Goal: Task Accomplishment & Management: Complete application form

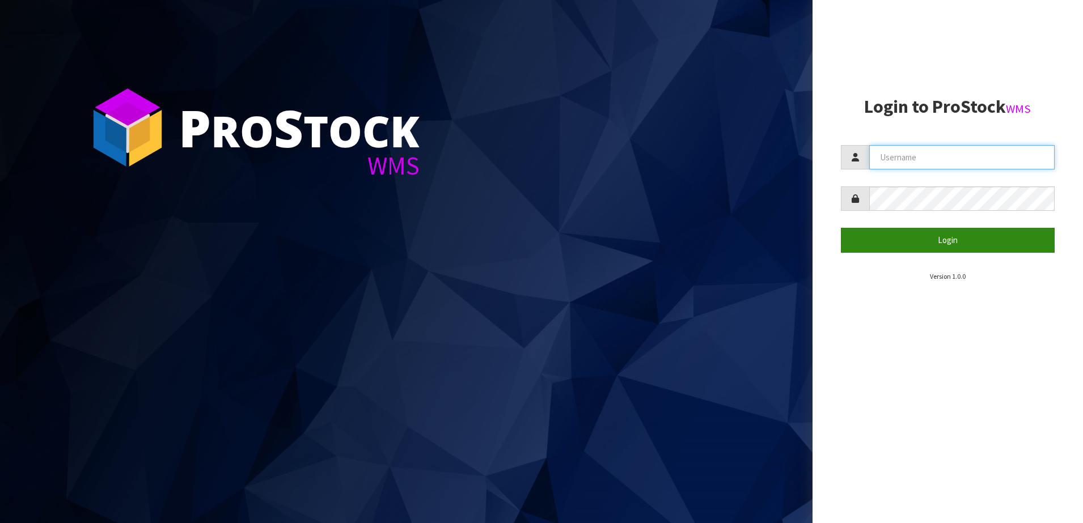
type input "SHEPHERD"
click at [888, 231] on button "Login" at bounding box center [948, 240] width 214 height 24
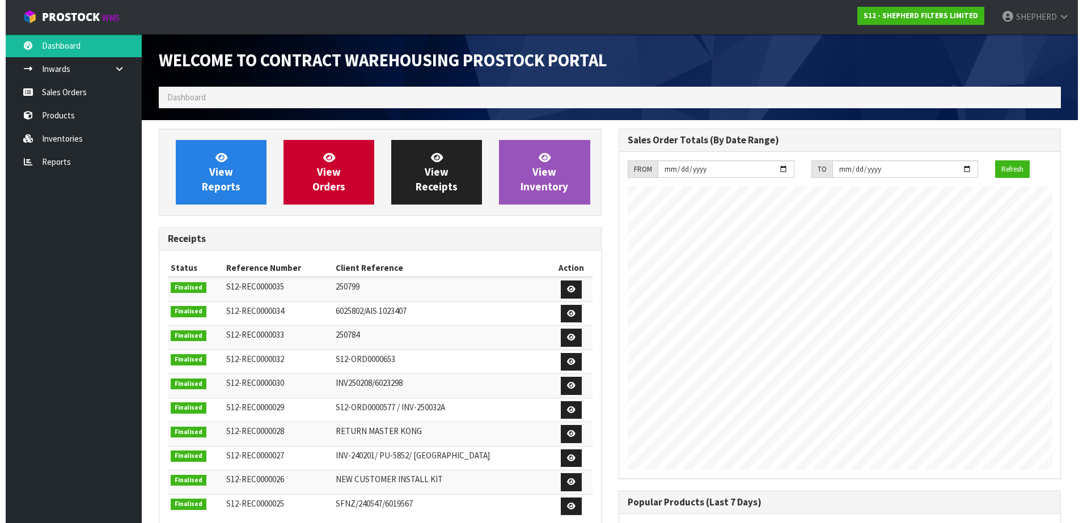
scroll to position [482, 459]
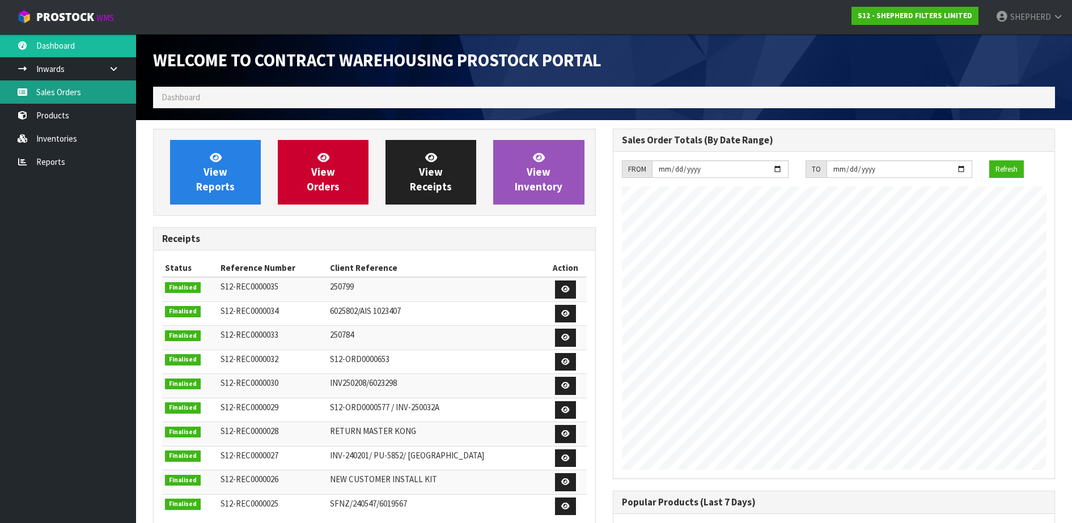
click at [69, 96] on link "Sales Orders" at bounding box center [68, 92] width 136 height 23
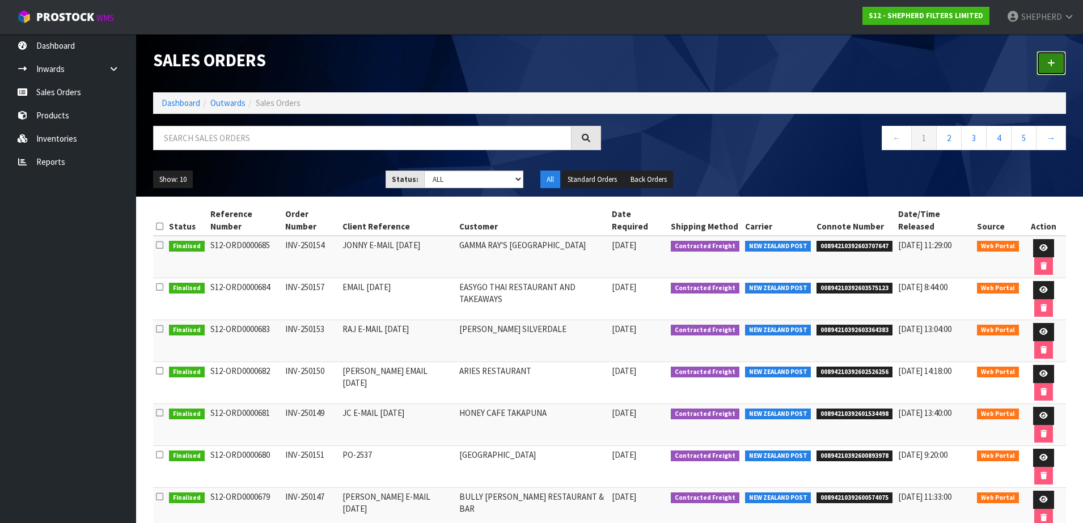
click at [1061, 63] on link at bounding box center [1050, 63] width 29 height 24
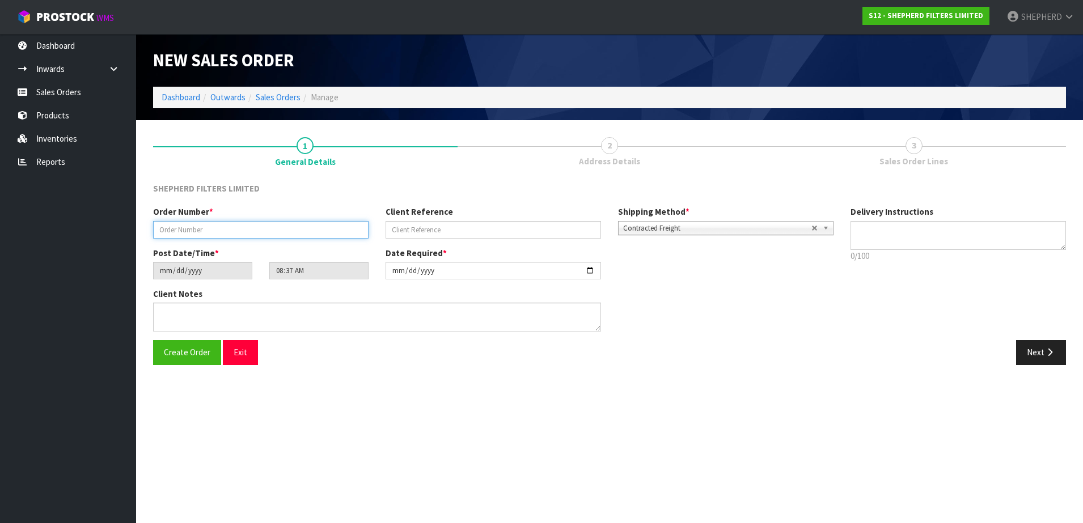
click at [338, 229] on input "text" at bounding box center [260, 230] width 215 height 18
paste input "INV-250152"
type input "INV-250152"
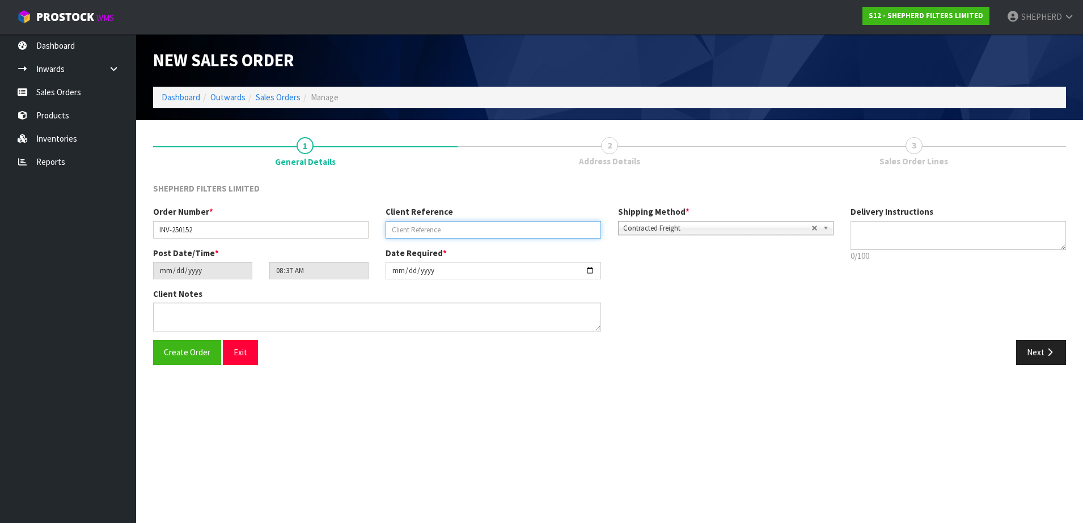
click at [473, 228] on input "text" at bounding box center [493, 230] width 215 height 18
click at [407, 226] on input "text" at bounding box center [493, 230] width 215 height 18
paste input "[PERSON_NAME] E-MAIL [DATE]"
type input "[PERSON_NAME] E-MAIL [DATE]"
click at [181, 347] on span "Create Order" at bounding box center [187, 352] width 46 height 11
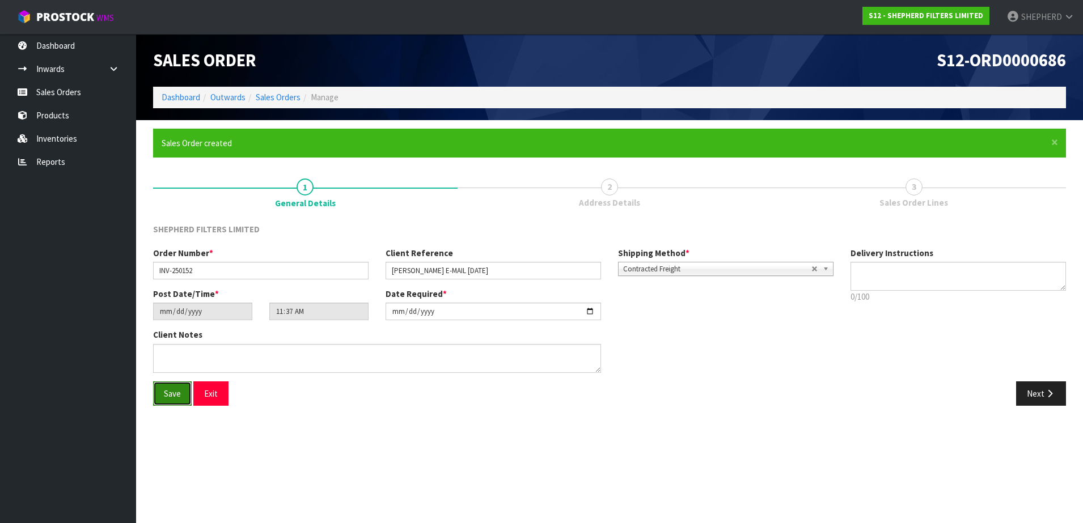
click at [170, 405] on button "Save" at bounding box center [172, 394] width 39 height 24
type input "14:37:00.000"
click at [1027, 388] on button "Next" at bounding box center [1041, 394] width 50 height 24
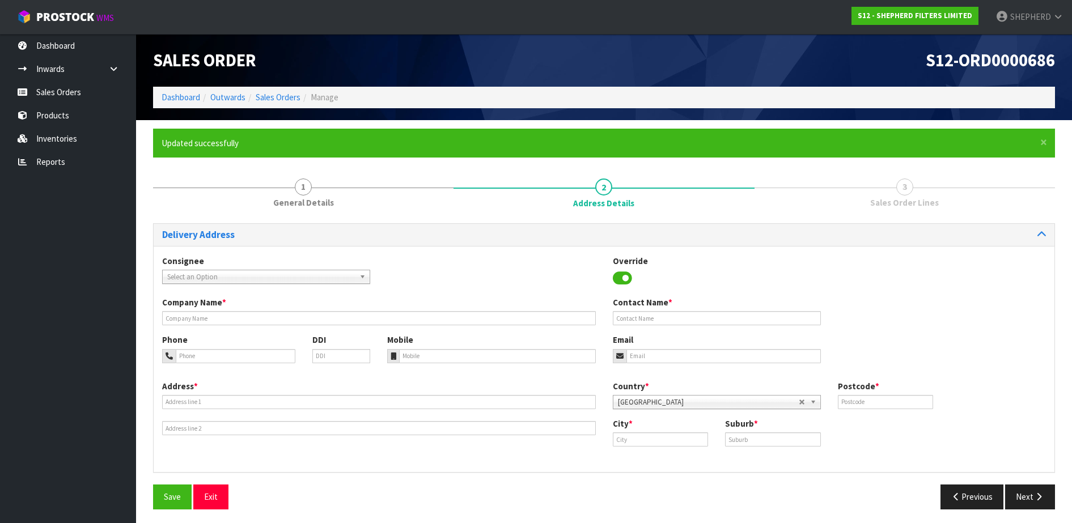
click at [247, 279] on span "Select an Option" at bounding box center [261, 277] width 188 height 14
type input "devil"
click at [308, 311] on li "DEVBURQUE - DEVIL BURGER [GEOGRAPHIC_DATA]" at bounding box center [266, 309] width 202 height 14
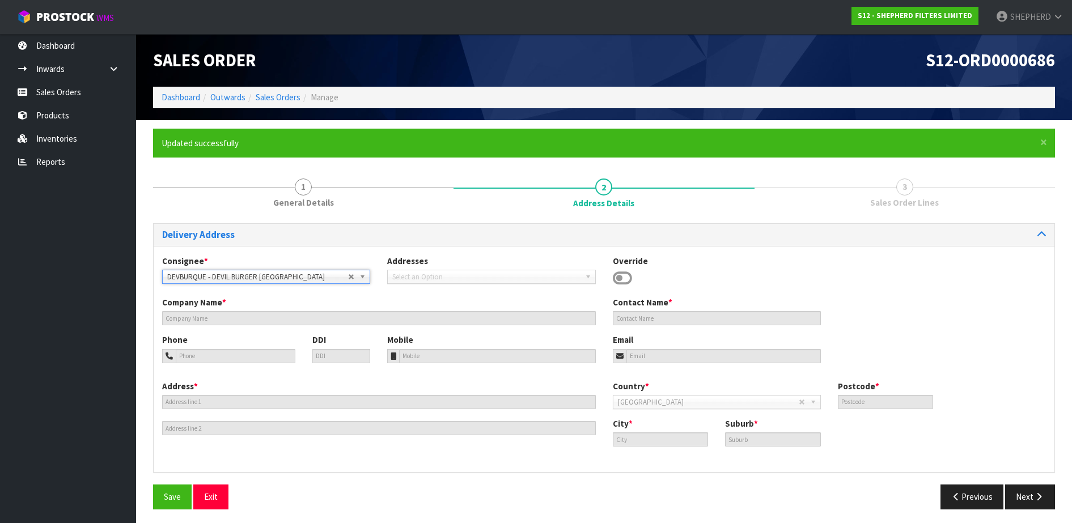
type input "DEVIL BURGER [GEOGRAPHIC_DATA]"
type input "[PERSON_NAME]"
type input "03 442 4666"
type input "021 444 723"
type input "[EMAIL_ADDRESS][DOMAIN_NAME]"
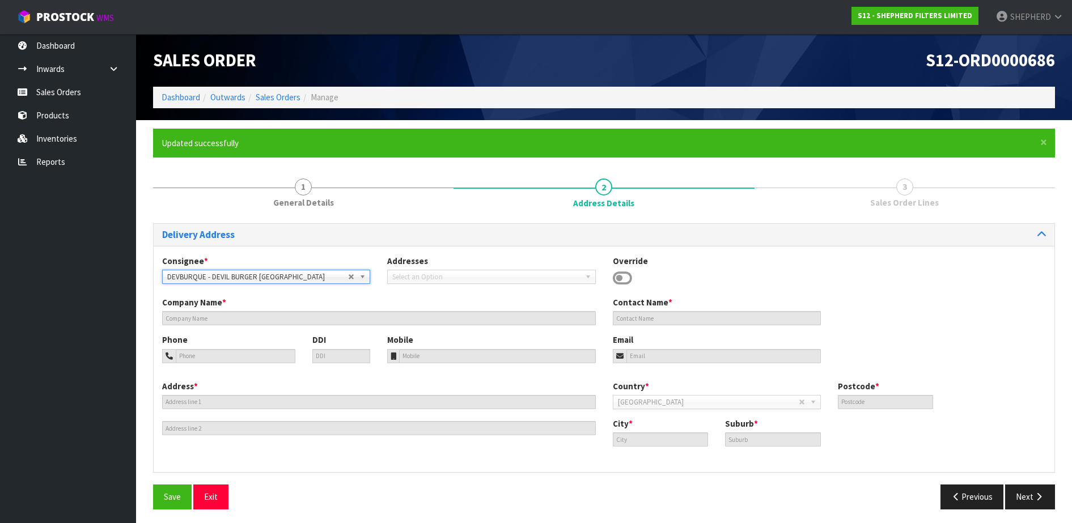
type input "[STREET_ADDRESS]"
type input "9300"
type input "[GEOGRAPHIC_DATA]"
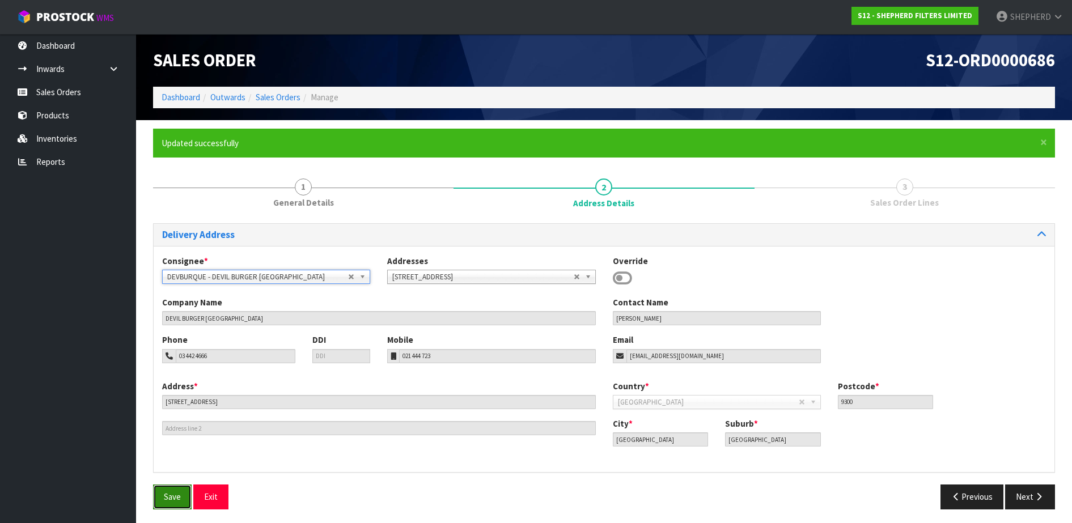
click at [175, 496] on span "Save" at bounding box center [172, 497] width 17 height 11
click at [1029, 495] on button "Next" at bounding box center [1030, 497] width 50 height 24
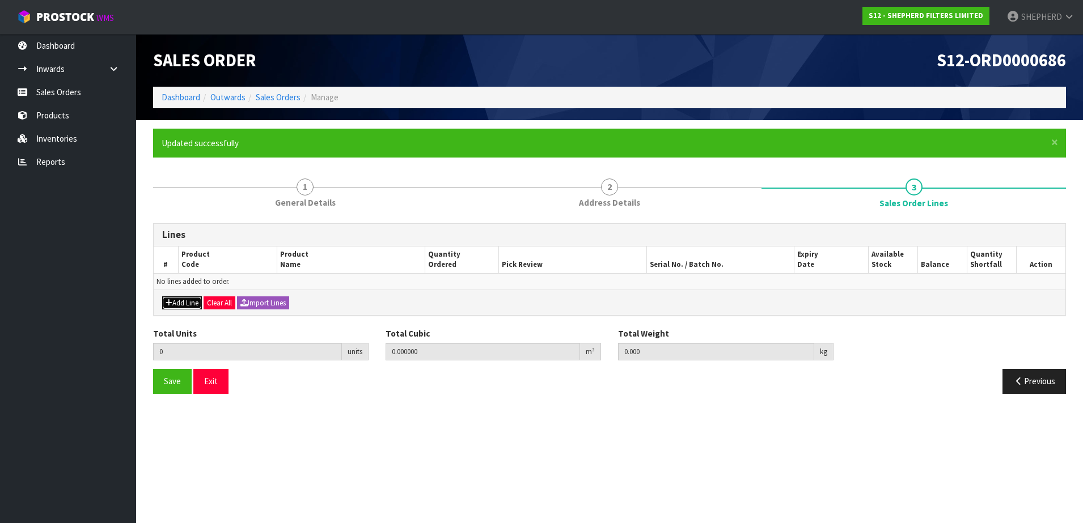
click at [188, 299] on button "Add Line" at bounding box center [182, 304] width 40 height 14
type input "0"
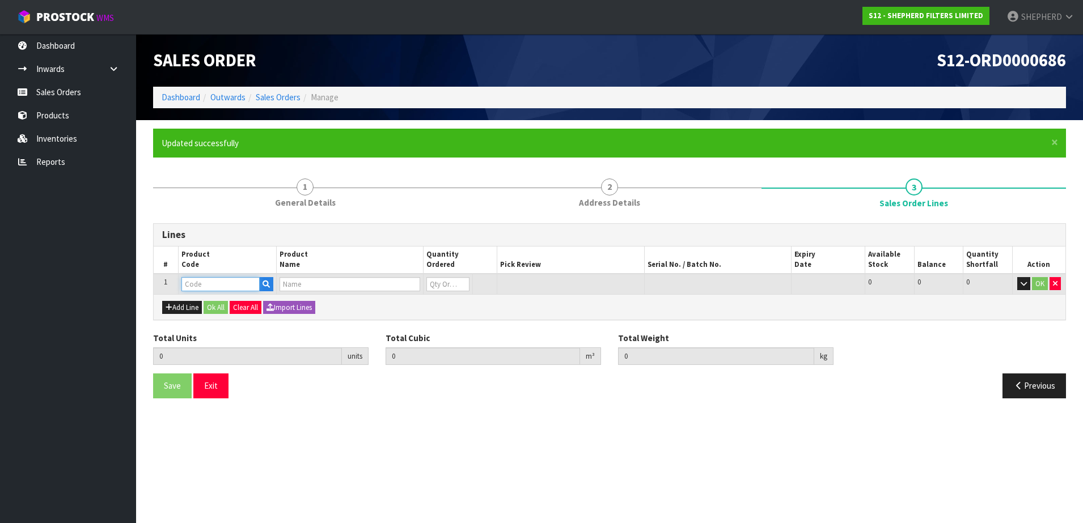
click at [205, 278] on input "text" at bounding box center [220, 284] width 78 height 14
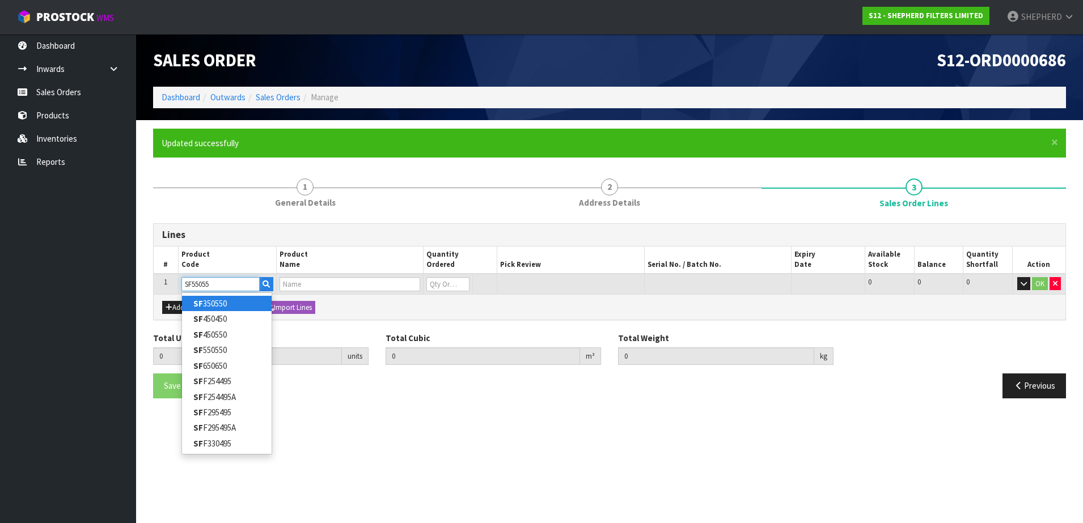
type input "SF550550"
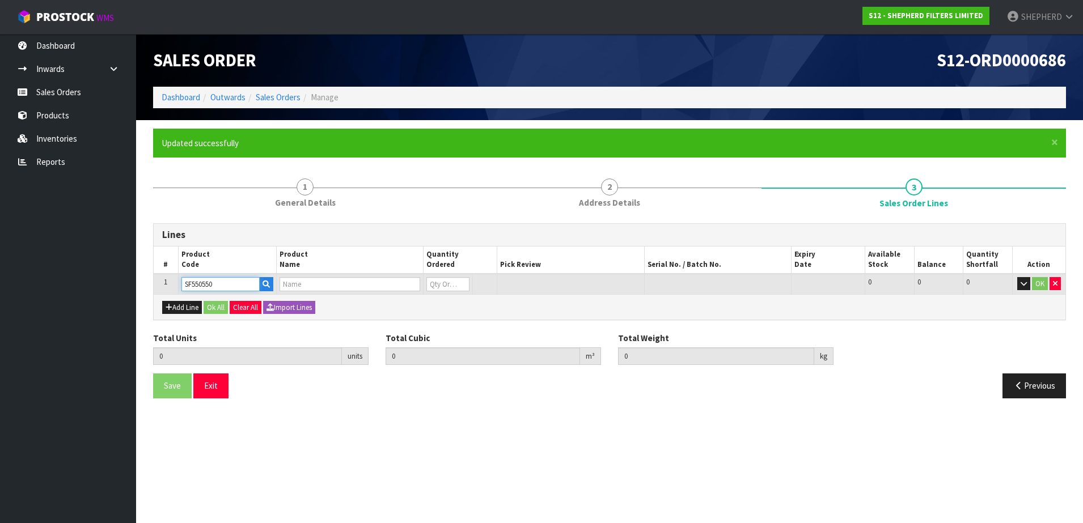
type input "0.000000"
type input "0.000"
type input "SHEPHERD FILTERS 550 X 550 - CODE SF550550"
type input "0"
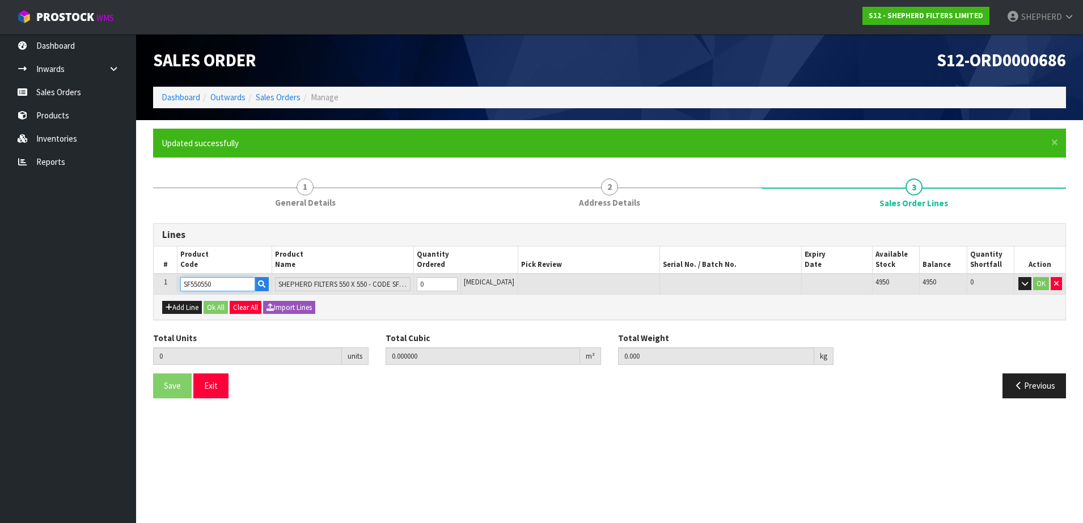
type input "SF550550"
drag, startPoint x: 446, startPoint y: 280, endPoint x: 422, endPoint y: 289, distance: 25.3
click at [422, 288] on tr "1 SF550550 SHEPHERD FILTERS 550 X 550 - CODE SF550550 0 [MEDICAL_DATA] 4950 495…" at bounding box center [610, 284] width 912 height 21
type input "1"
type input "0.000583"
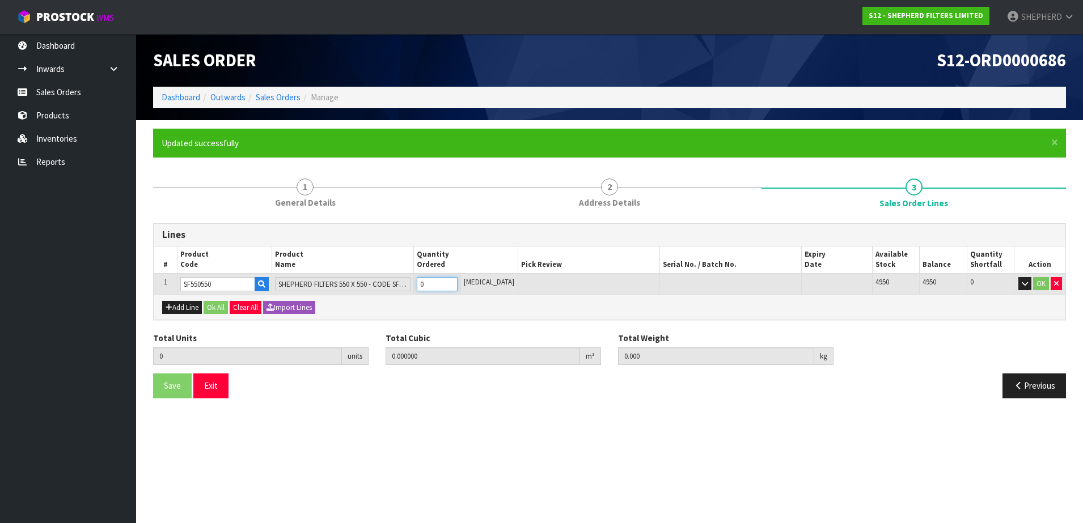
type input "0.06"
type input "1"
type input "10"
type input "0.00583"
type input "0.6"
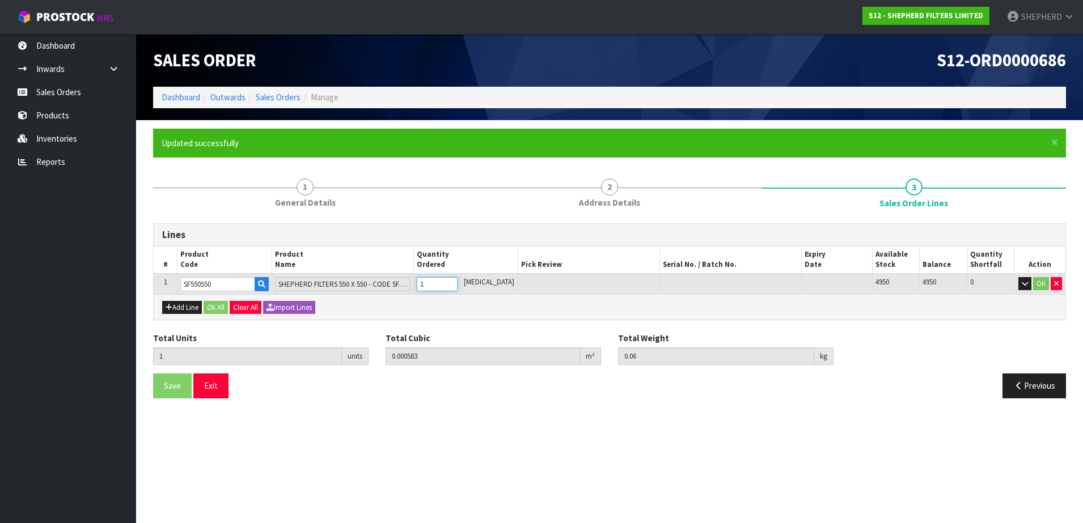
type input "10"
type input "100"
type input "0.09918"
type input "6"
type input "100"
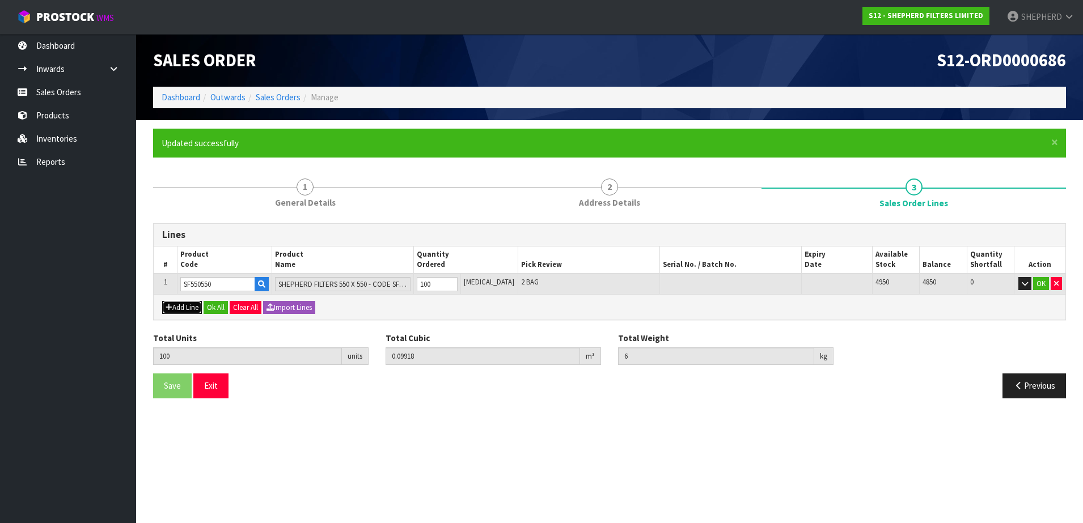
click at [180, 307] on button "Add Line" at bounding box center [182, 308] width 40 height 14
type input "0"
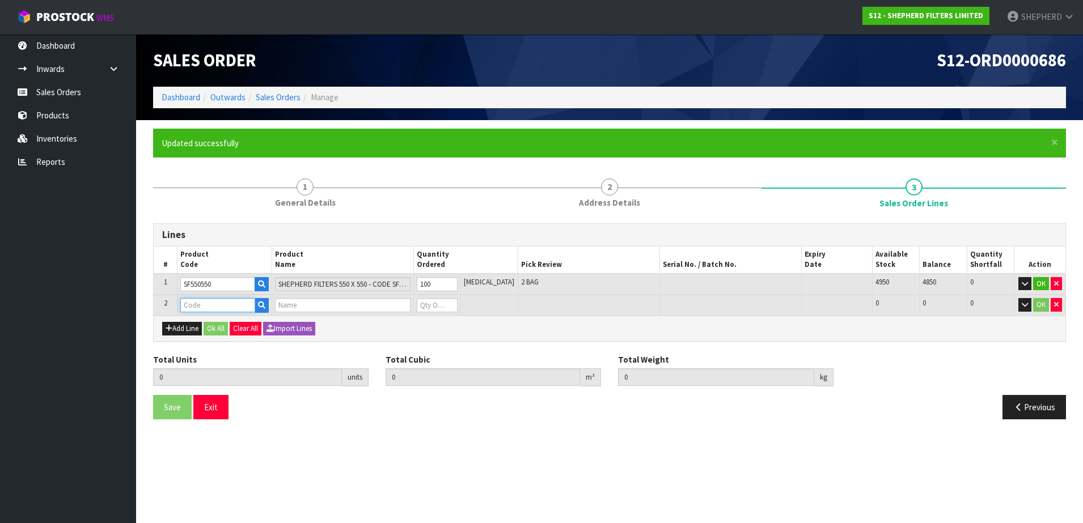
click at [197, 302] on input "text" at bounding box center [217, 305] width 75 height 14
type input "CARDBOAR"
click at [218, 323] on strong "CARDBOAR" at bounding box center [214, 324] width 43 height 11
type input "CARDBOARD SHIPPERS"
type input "100"
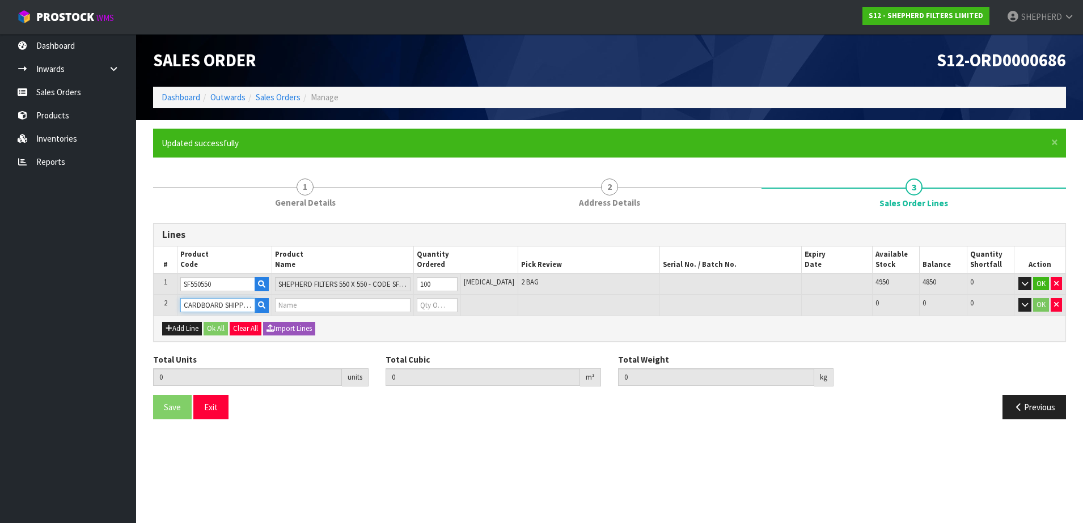
type input "0.09918"
type input "6"
type input "2-PACK BOXES"
type input "0"
click at [417, 306] on tr "2 CARDBOARD SHIPPERS 2-PACK BOXES 0 [MEDICAL_DATA] 78 78 0 OK" at bounding box center [610, 305] width 912 height 21
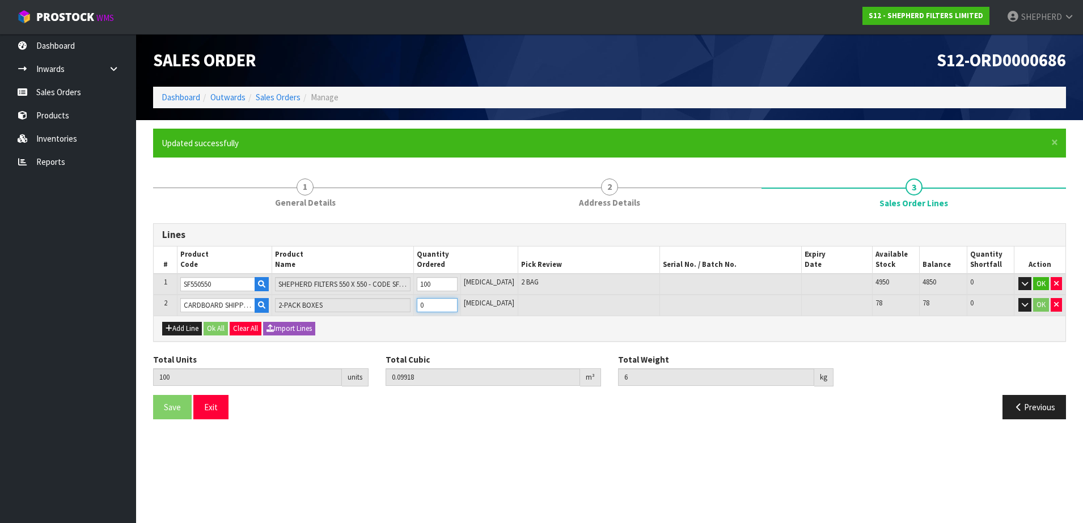
type input "101"
type input "0.100126"
type input "6.1"
type input "1"
click at [210, 330] on button "Ok All" at bounding box center [216, 329] width 24 height 14
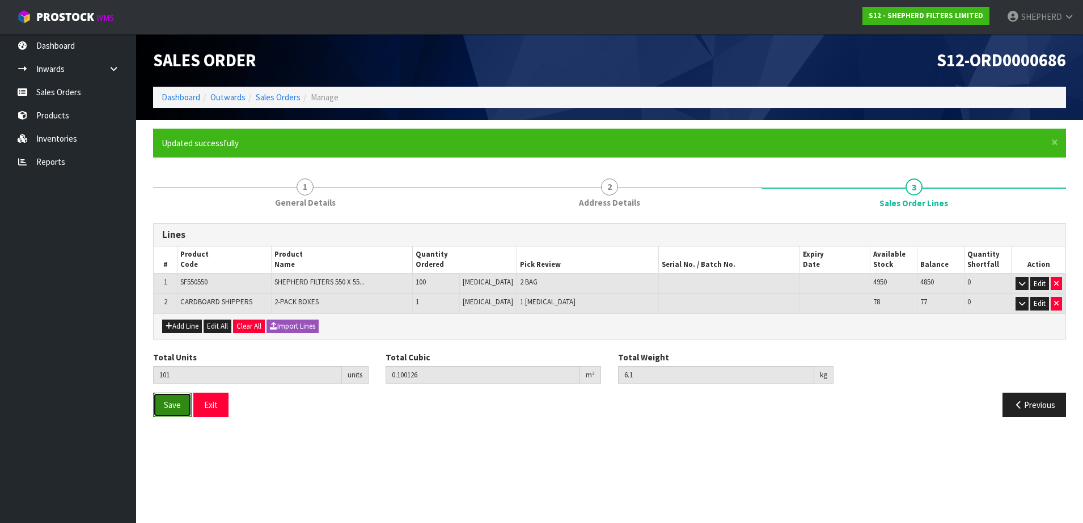
click at [163, 407] on button "Save" at bounding box center [172, 405] width 39 height 24
click at [209, 404] on button "Exit" at bounding box center [210, 405] width 35 height 24
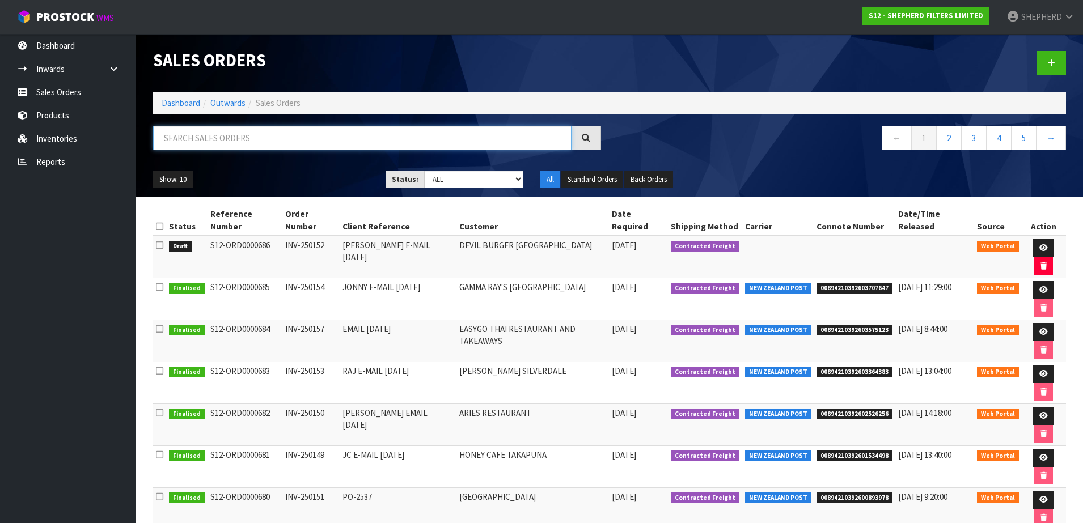
click at [285, 141] on input "text" at bounding box center [362, 138] width 418 height 24
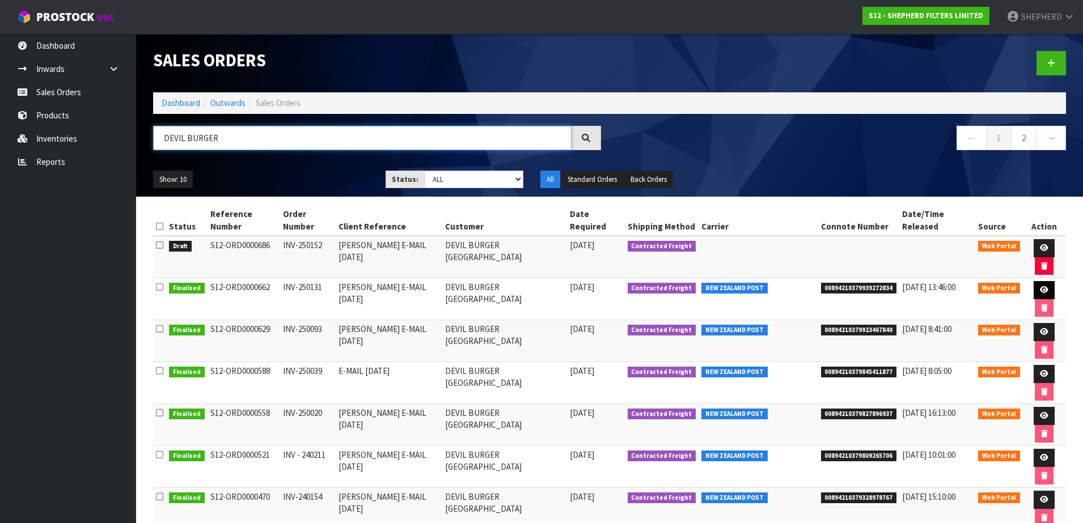
type input "DEVIL BURGER"
click at [1034, 281] on link at bounding box center [1044, 290] width 21 height 18
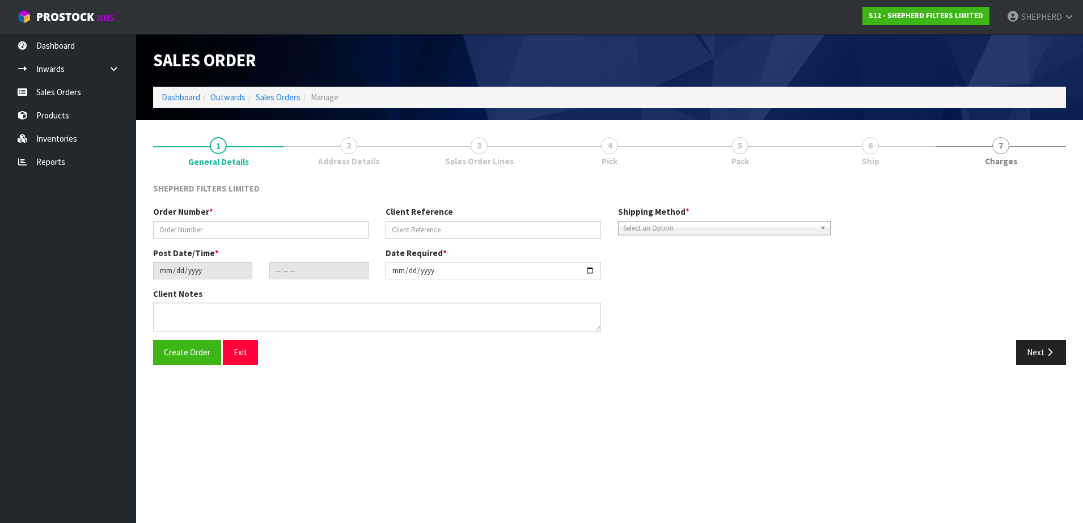
type input "INV-250131"
type input "[PERSON_NAME] E-MAIL [DATE]"
type input "[DATE]"
type input "14:54:00.000"
type input "[DATE]"
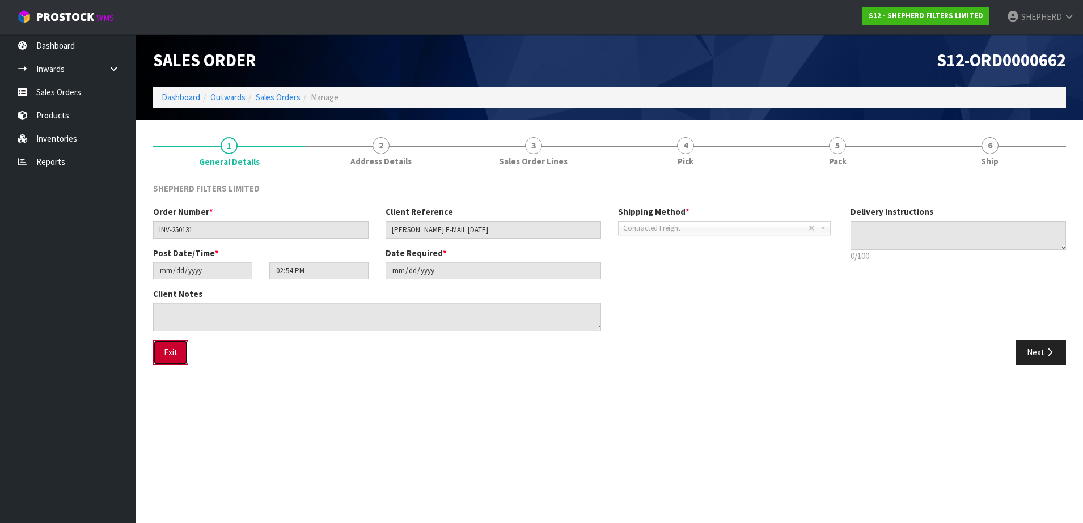
click at [161, 347] on button "Exit" at bounding box center [170, 352] width 35 height 24
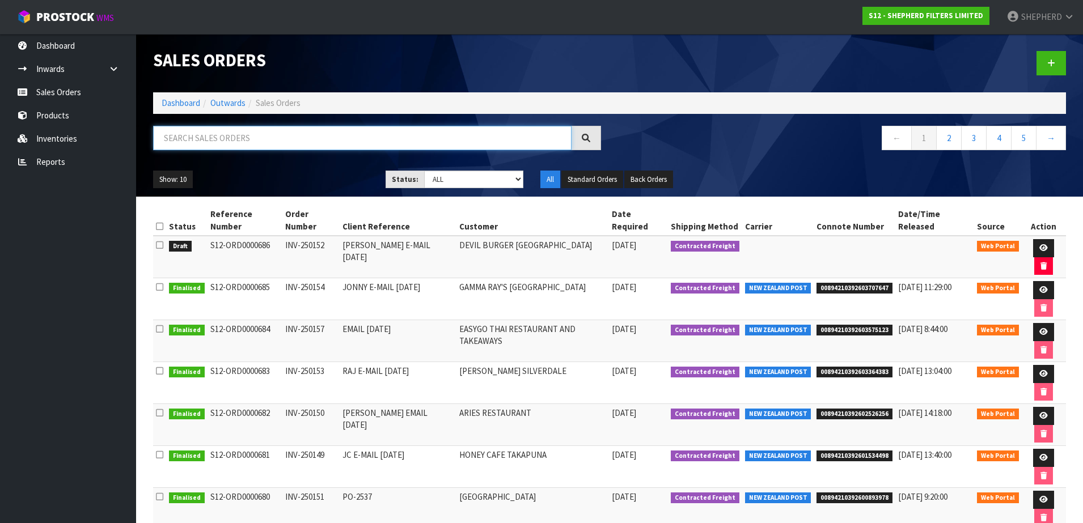
click at [206, 142] on input "text" at bounding box center [362, 138] width 418 height 24
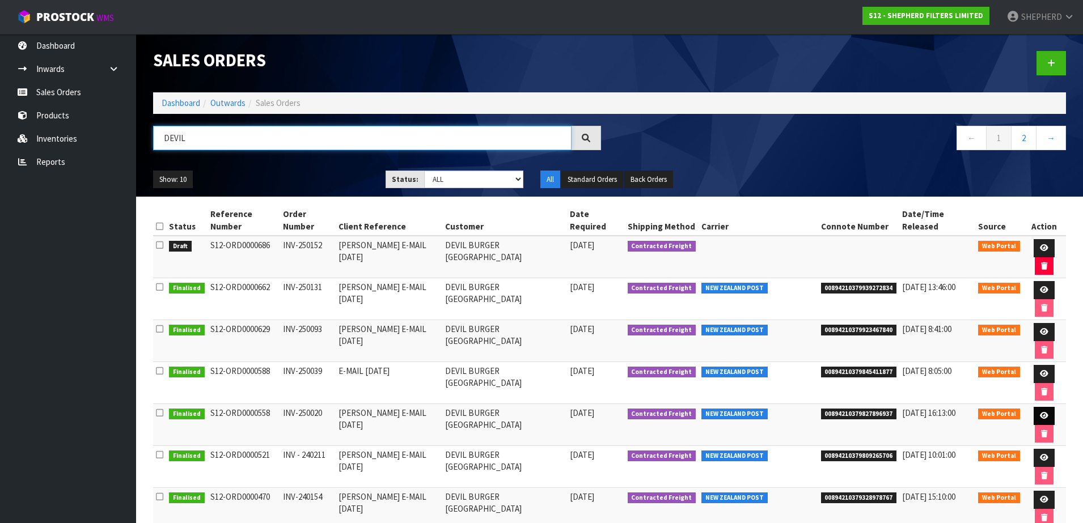
type input "DEVIL"
click at [1040, 412] on icon at bounding box center [1044, 415] width 9 height 7
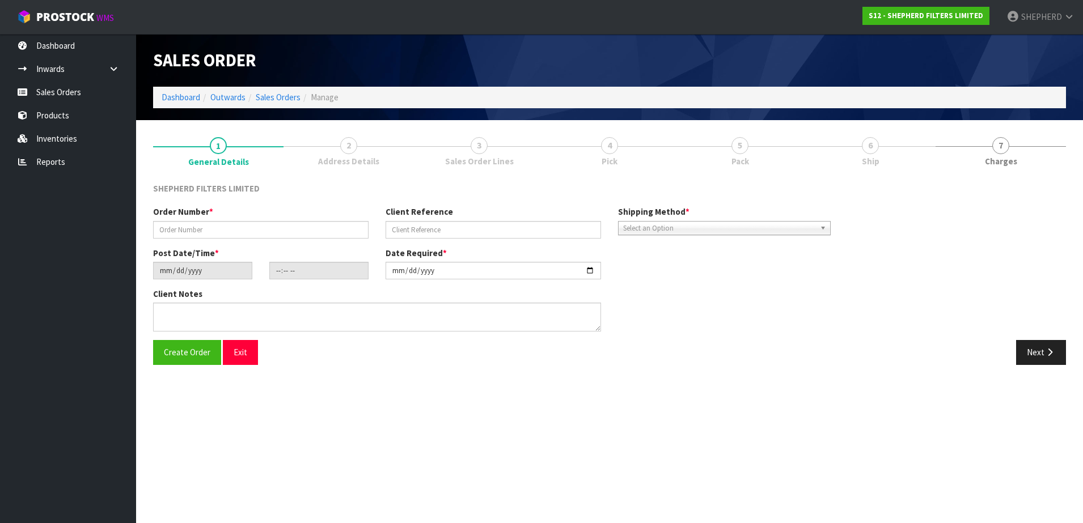
type input "INV-250020"
type input "[PERSON_NAME] E-MAIL [DATE]"
type input "[DATE]"
type input "18:07:00.000"
type input "[DATE]"
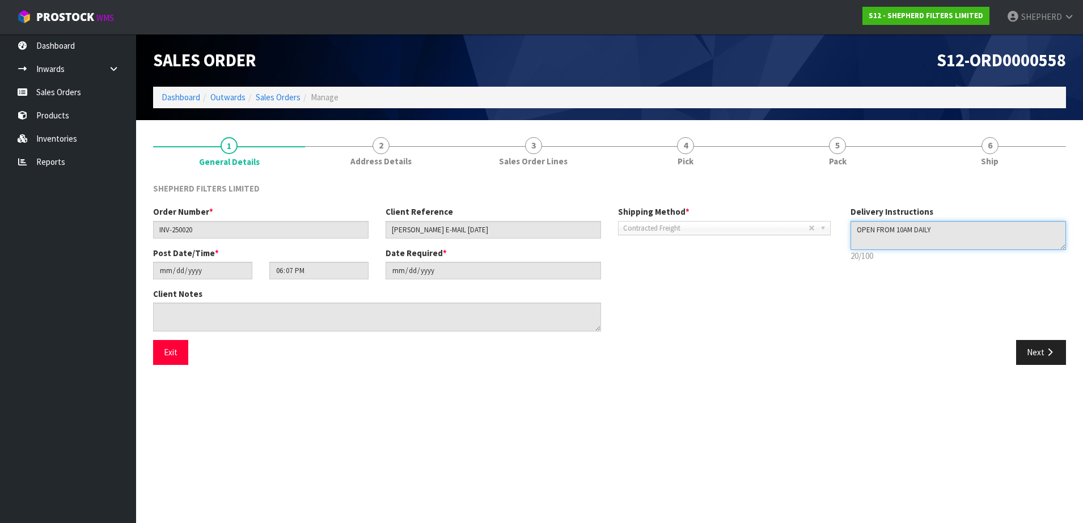
drag, startPoint x: 889, startPoint y: 233, endPoint x: 832, endPoint y: 236, distance: 57.3
click at [832, 236] on div "Order Number * INV-250020 Client Reference [PERSON_NAME] E-MAIL [DATE] Shipping…" at bounding box center [610, 273] width 930 height 134
click at [166, 356] on button "Exit" at bounding box center [170, 352] width 35 height 24
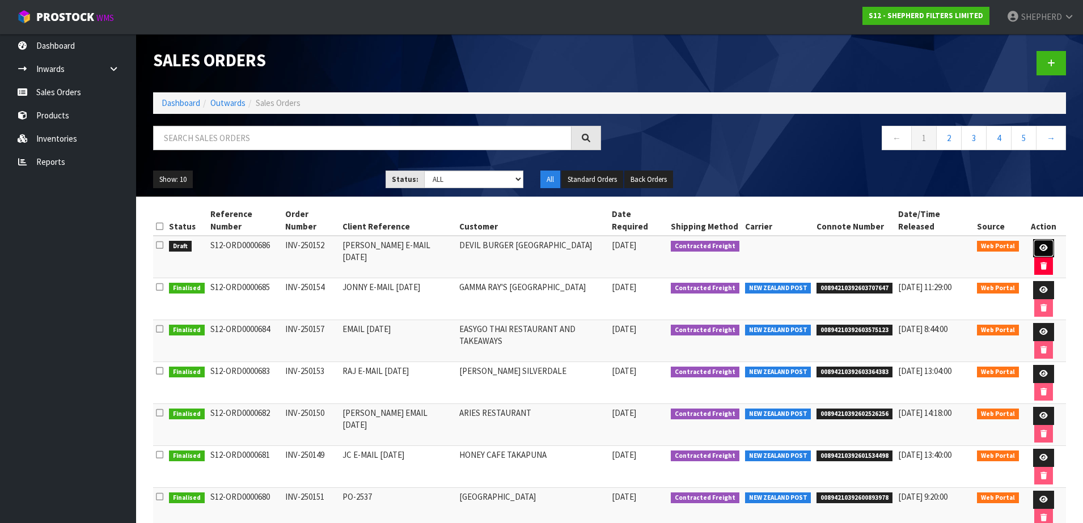
click at [1039, 244] on icon at bounding box center [1043, 247] width 9 height 7
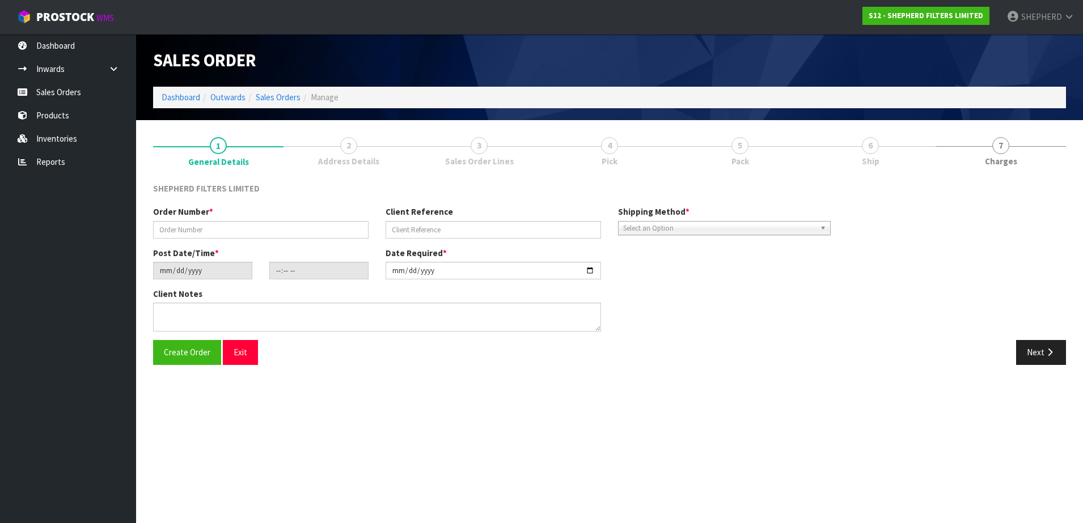
type input "INV-250152"
type input "[PERSON_NAME] E-MAIL [DATE]"
type input "[DATE]"
type input "20:37:00.000"
type input "[DATE]"
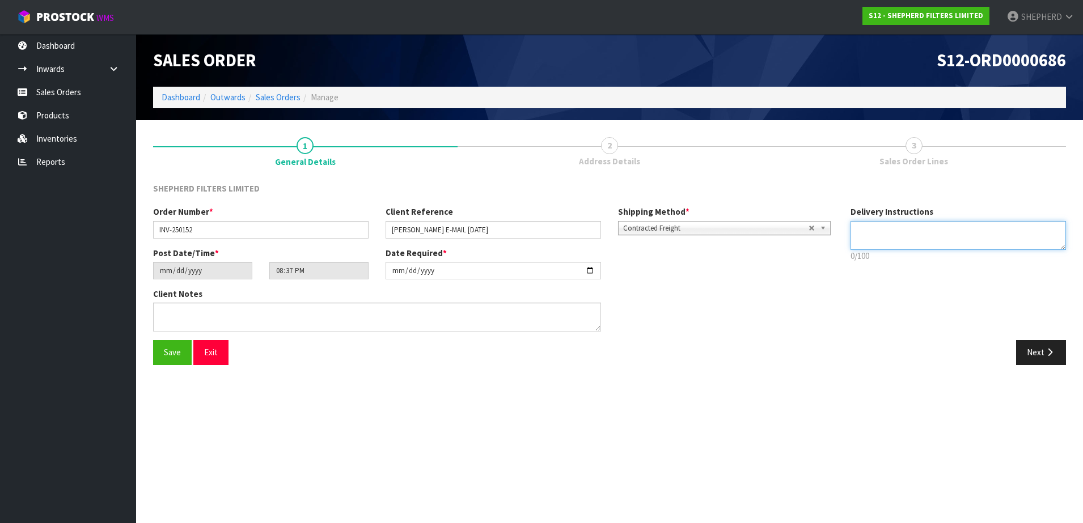
click at [951, 235] on textarea at bounding box center [957, 235] width 215 height 29
paste textarea "OPEN FROM 10AM DAILY"
type textarea "OPEN FROM 10AM DAILY"
click at [176, 358] on button "Save" at bounding box center [172, 352] width 39 height 24
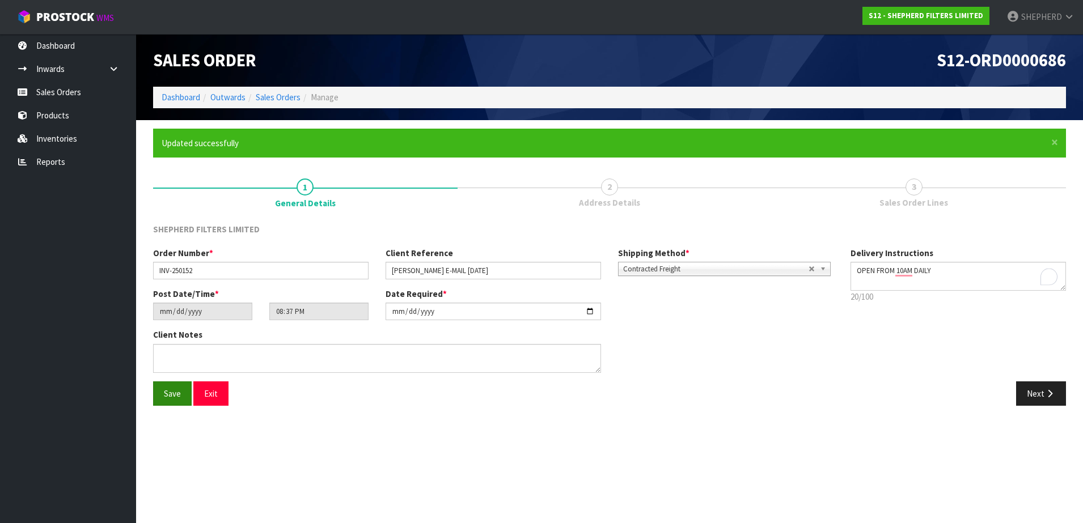
type input "23:37:00.000"
click at [213, 392] on button "Exit" at bounding box center [210, 394] width 35 height 24
